Goal: Check status: Check status

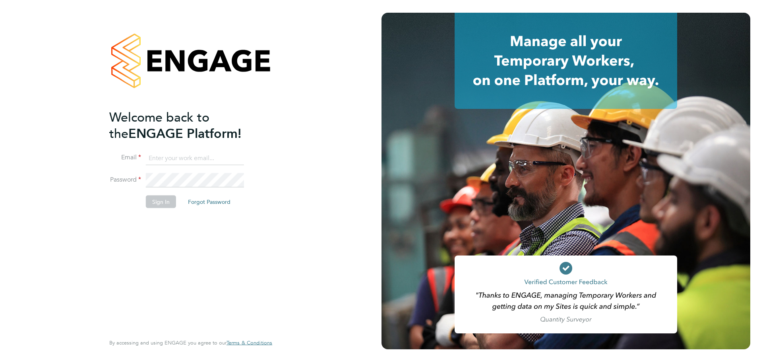
type input "lynne.andrews@randstad.co.uk"
click at [166, 198] on button "Sign In" at bounding box center [161, 202] width 30 height 13
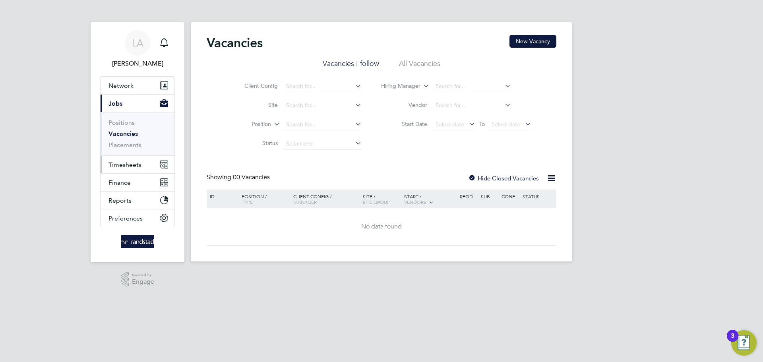
click at [127, 164] on span "Timesheets" at bounding box center [125, 165] width 33 height 8
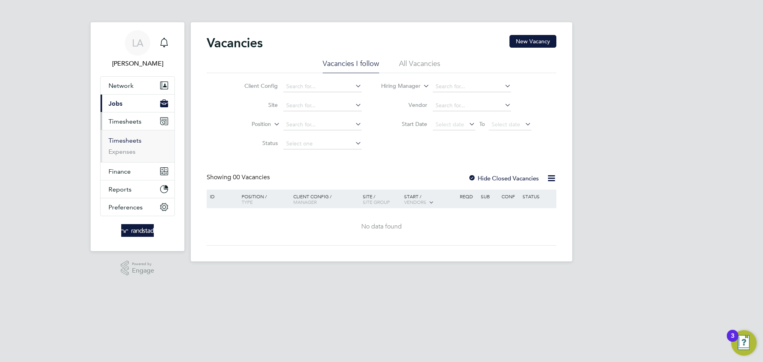
click at [125, 142] on link "Timesheets" at bounding box center [125, 141] width 33 height 8
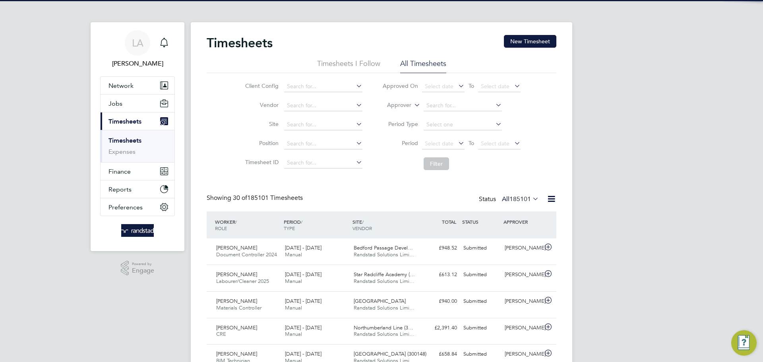
click at [409, 107] on label "Approver" at bounding box center [394, 105] width 36 height 8
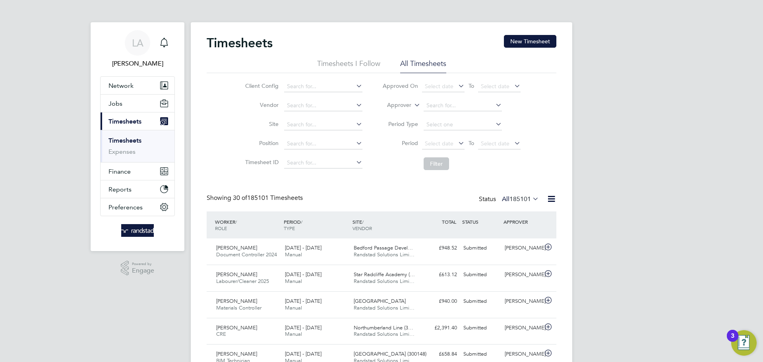
click at [388, 116] on li "Worker" at bounding box center [391, 114] width 39 height 10
click at [435, 103] on input at bounding box center [463, 105] width 78 height 11
click at [458, 113] on li "Mohammed Yousif" at bounding box center [473, 116] width 100 height 11
type input "[PERSON_NAME]"
click at [437, 167] on button "Filter" at bounding box center [436, 163] width 25 height 13
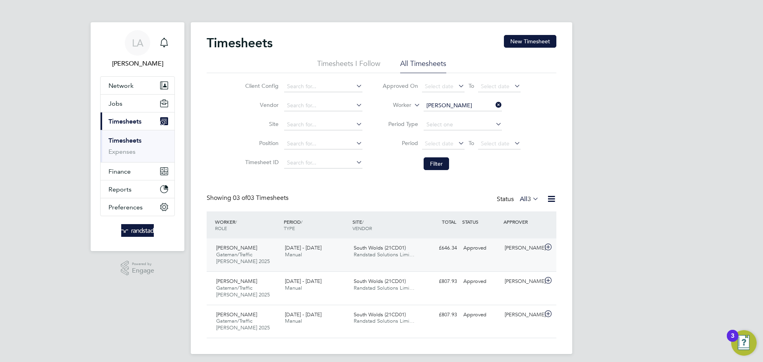
click at [308, 255] on div "16 - 22 Aug 2025 Manual" at bounding box center [316, 252] width 69 height 20
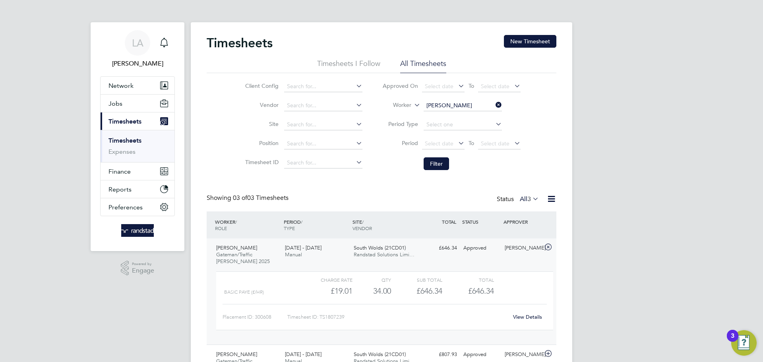
click at [524, 316] on link "View Details" at bounding box center [527, 317] width 29 height 7
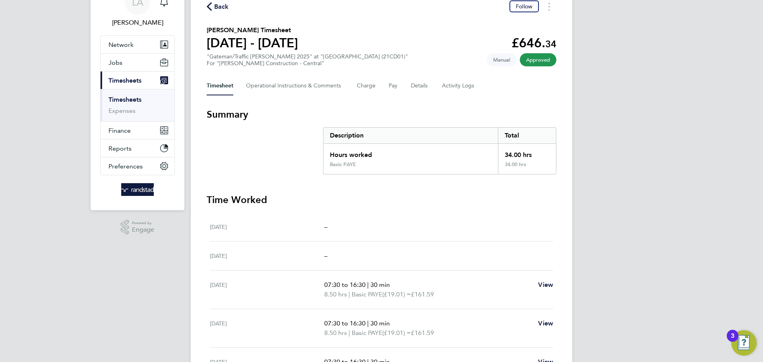
scroll to position [40, 0]
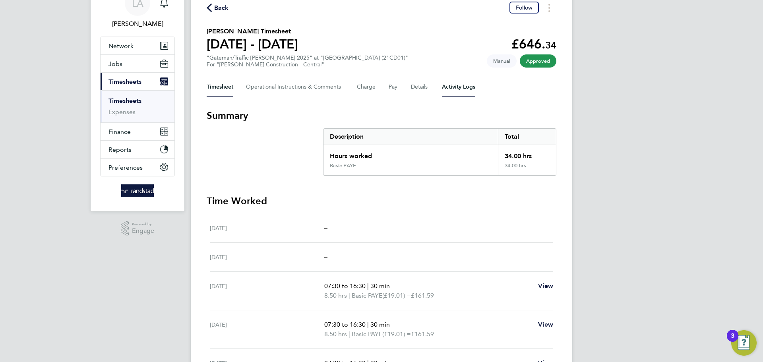
click at [467, 89] on Logs-tab "Activity Logs" at bounding box center [458, 87] width 33 height 19
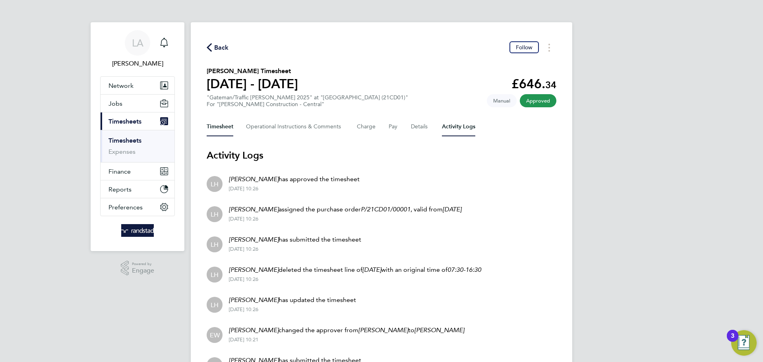
click at [223, 128] on button "Timesheet" at bounding box center [220, 126] width 27 height 19
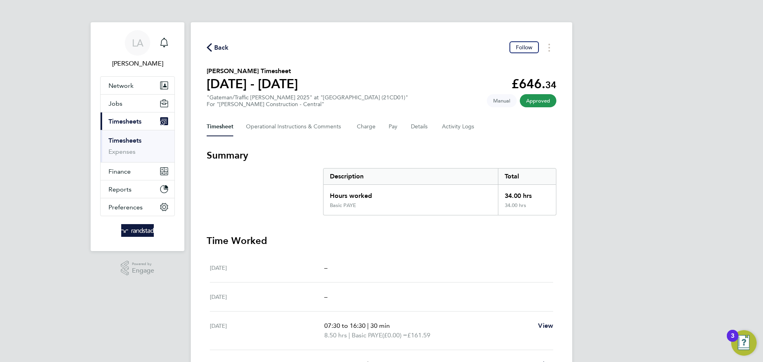
click at [472, 155] on h3 "Summary" at bounding box center [382, 155] width 350 height 13
click at [424, 63] on div "Back Follow [PERSON_NAME] Timesheet [DATE] - [DATE] £646. 34 "Gateman/Traffic […" at bounding box center [382, 287] width 382 height 530
